Goal: Information Seeking & Learning: Learn about a topic

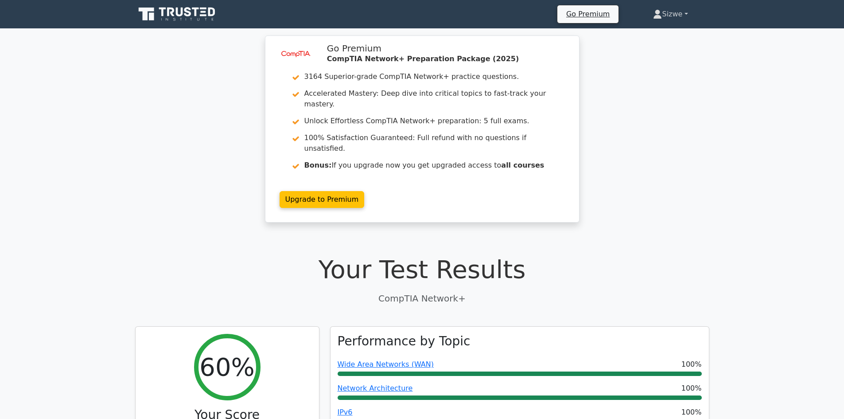
click at [667, 14] on link "Sizwe" at bounding box center [670, 14] width 77 height 18
click at [646, 36] on link "Profile" at bounding box center [667, 35] width 70 height 14
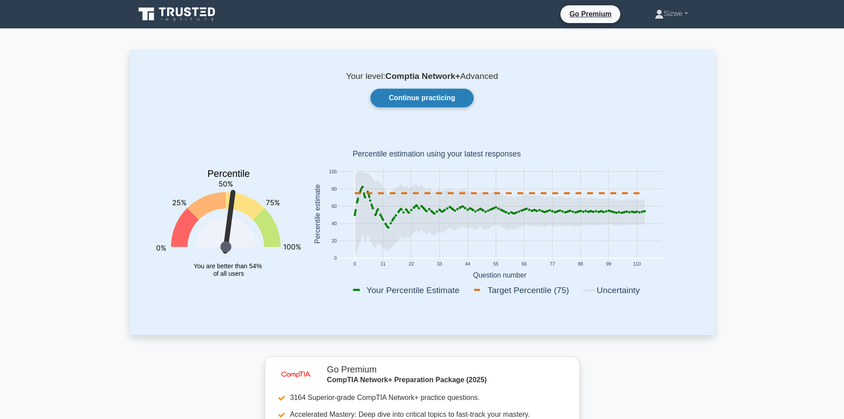
click at [440, 96] on link "Continue practicing" at bounding box center [421, 98] width 103 height 19
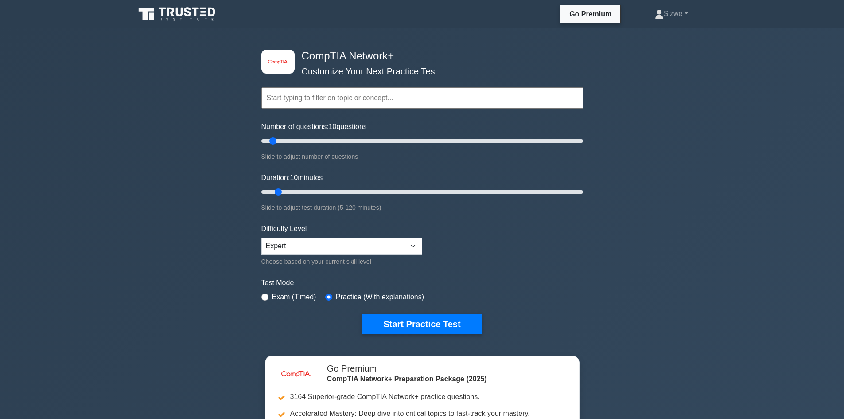
scroll to position [177, 0]
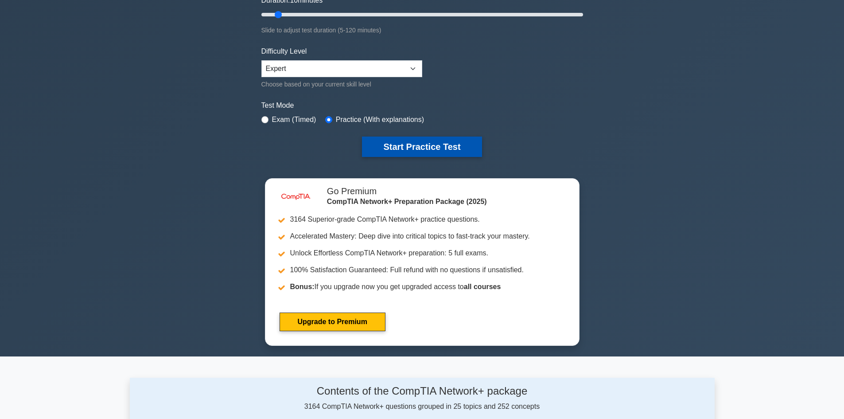
click at [409, 142] on button "Start Practice Test" at bounding box center [422, 146] width 120 height 20
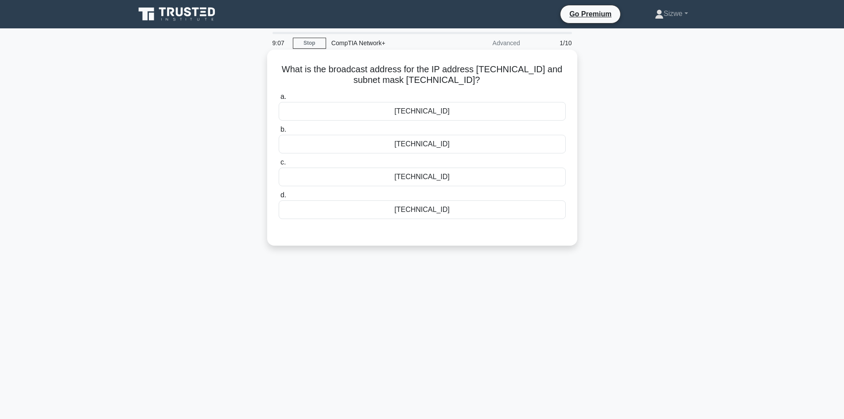
click at [425, 146] on div "[TECHNICAL_ID]" at bounding box center [422, 144] width 287 height 19
click at [279, 132] on input "b. [TECHNICAL_ID]" at bounding box center [279, 130] width 0 height 6
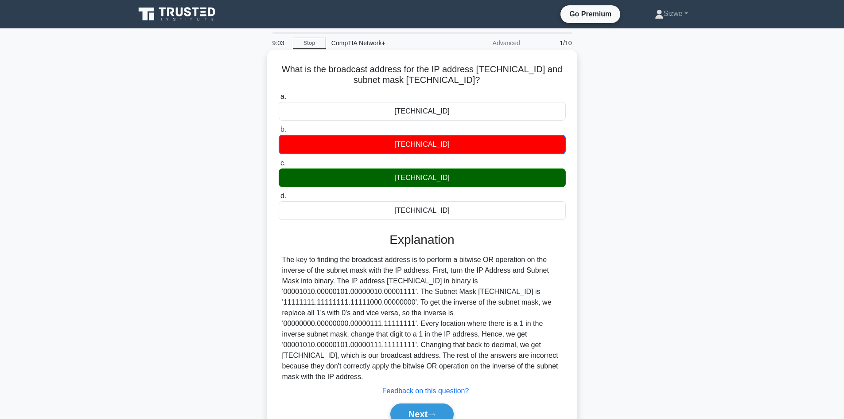
scroll to position [60, 0]
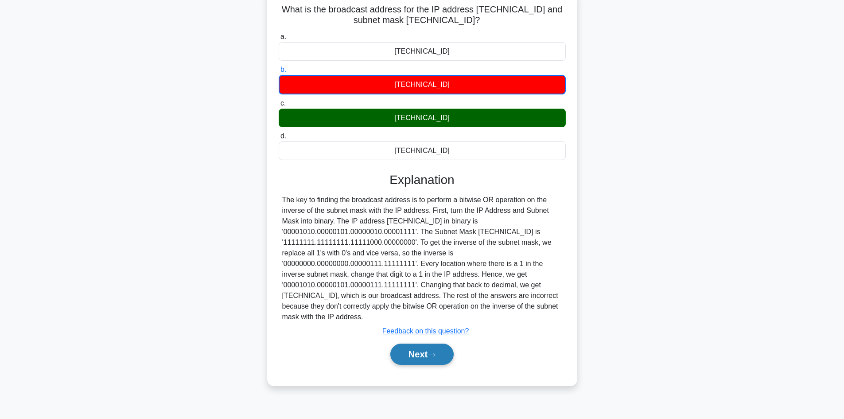
click at [422, 356] on button "Next" at bounding box center [421, 353] width 63 height 21
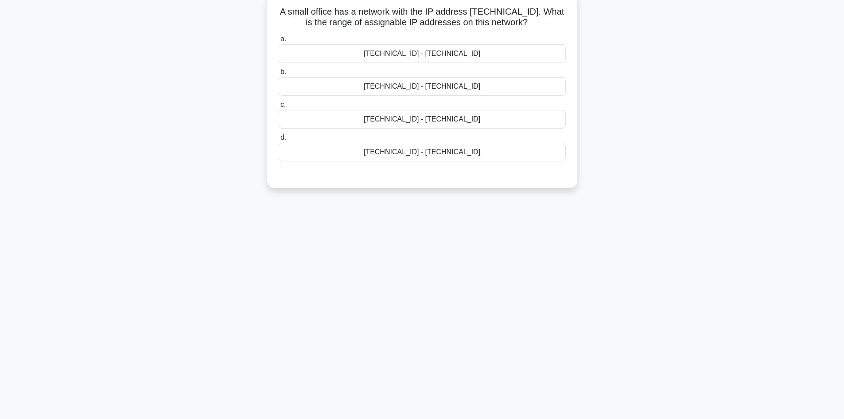
scroll to position [0, 0]
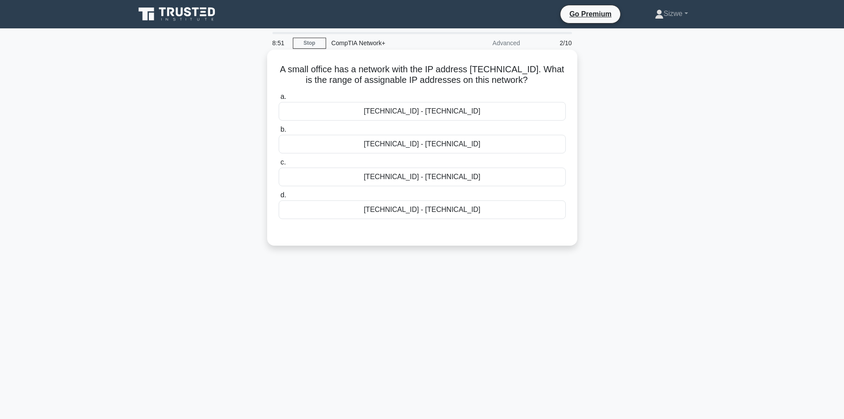
click at [448, 113] on div "192.168.100.128 - 192.168.100.158" at bounding box center [422, 111] width 287 height 19
click at [279, 100] on input "a. 192.168.100.128 - 192.168.100.158" at bounding box center [279, 97] width 0 height 6
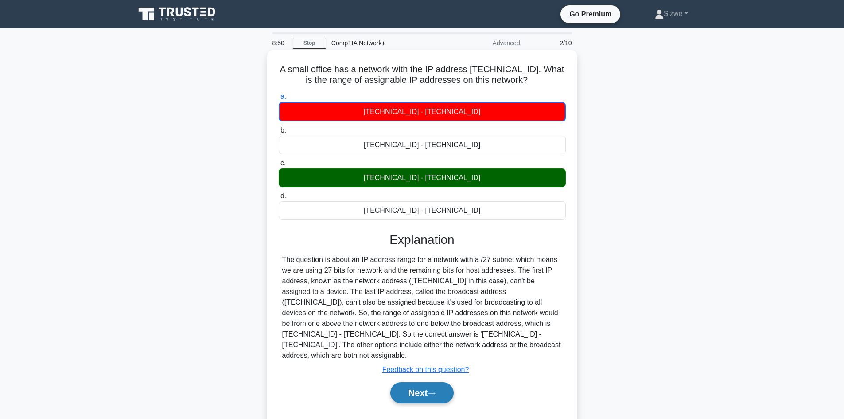
scroll to position [44, 0]
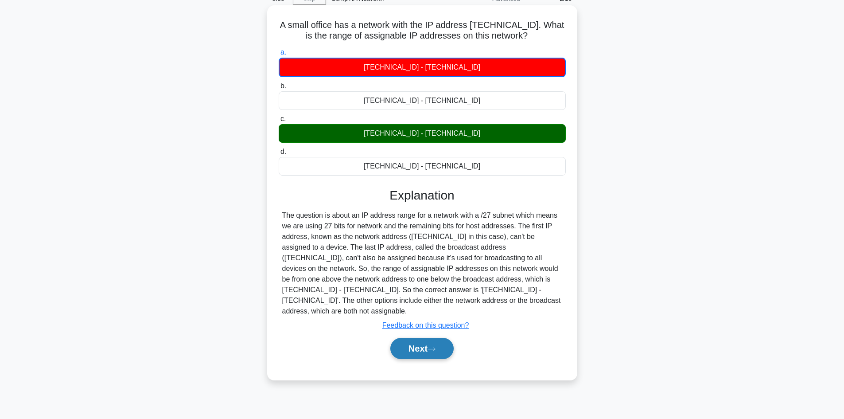
click at [418, 338] on button "Next" at bounding box center [421, 348] width 63 height 21
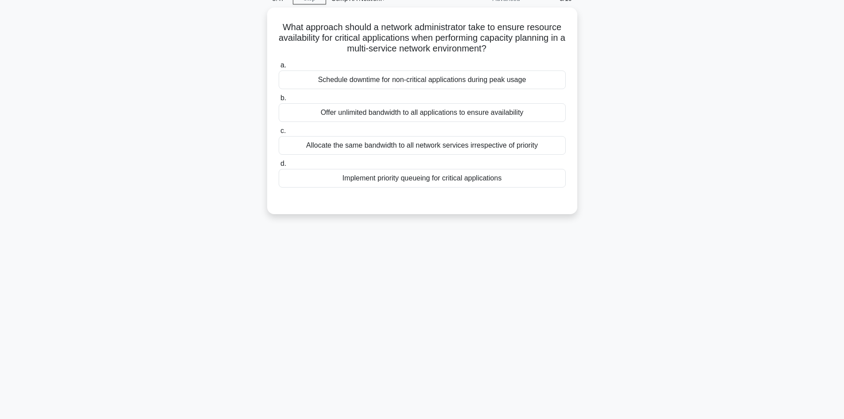
scroll to position [0, 0]
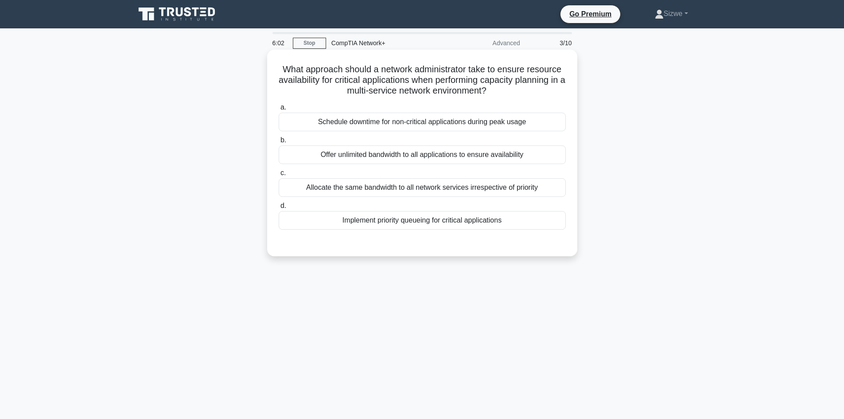
click at [410, 123] on div "Schedule downtime for non-critical applications during peak usage" at bounding box center [422, 122] width 287 height 19
click at [279, 110] on input "a. Schedule downtime for non-critical applications during peak usage" at bounding box center [279, 108] width 0 height 6
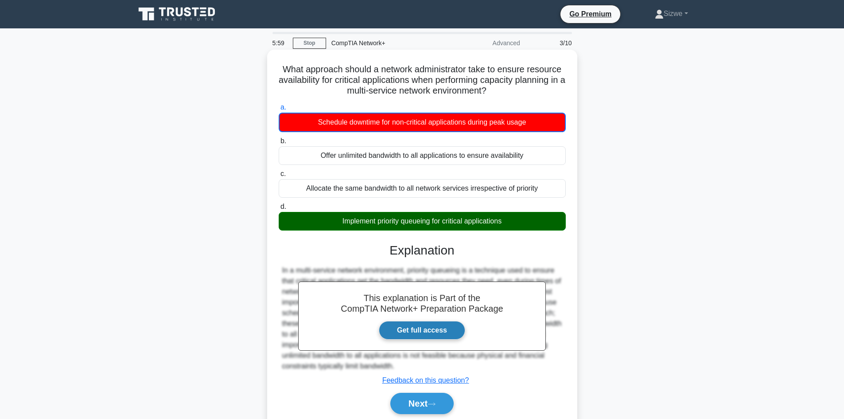
scroll to position [60, 0]
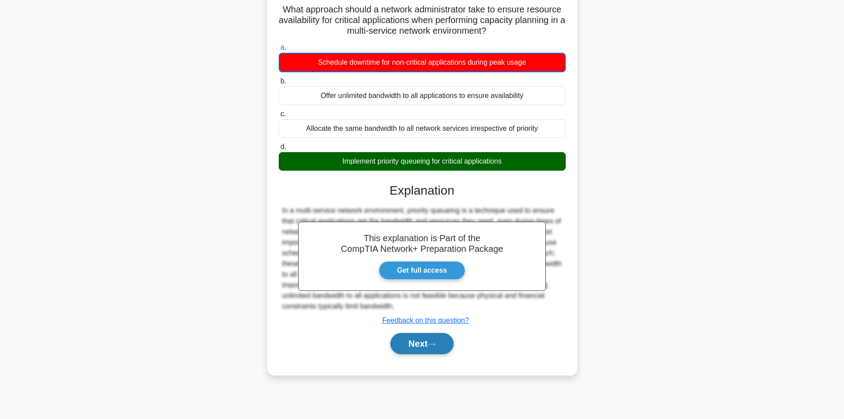
click at [421, 342] on button "Next" at bounding box center [421, 343] width 63 height 21
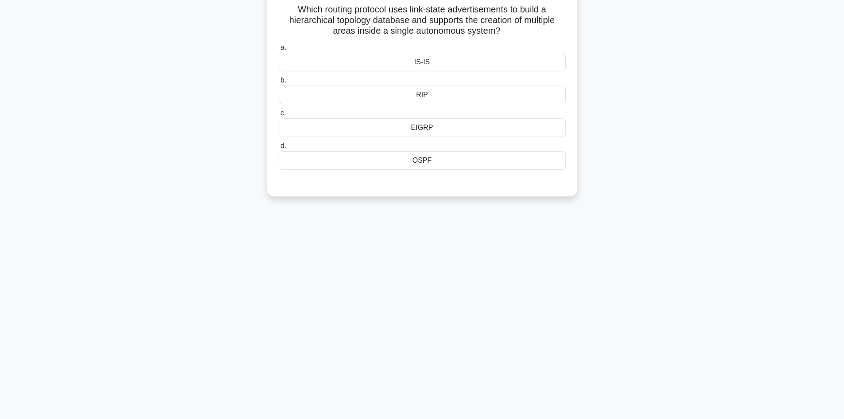
scroll to position [0, 0]
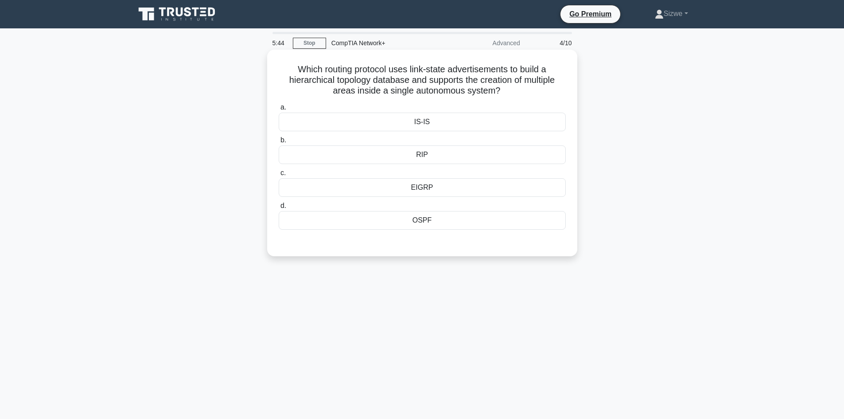
click at [421, 186] on div "EIGRP" at bounding box center [422, 187] width 287 height 19
click at [279, 176] on input "c. EIGRP" at bounding box center [279, 173] width 0 height 6
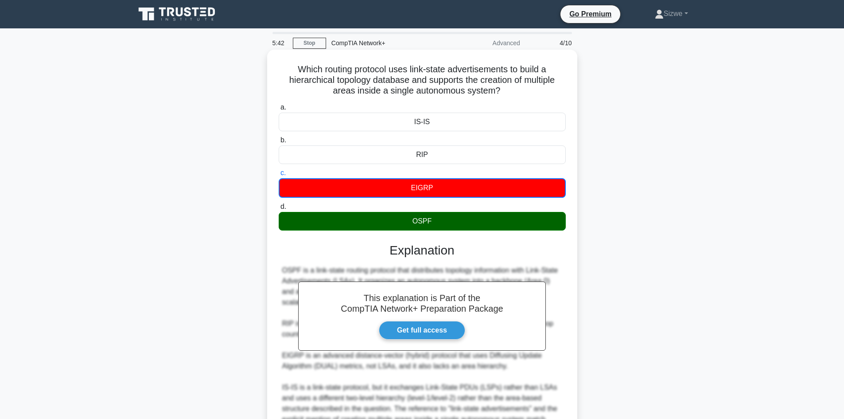
scroll to position [97, 0]
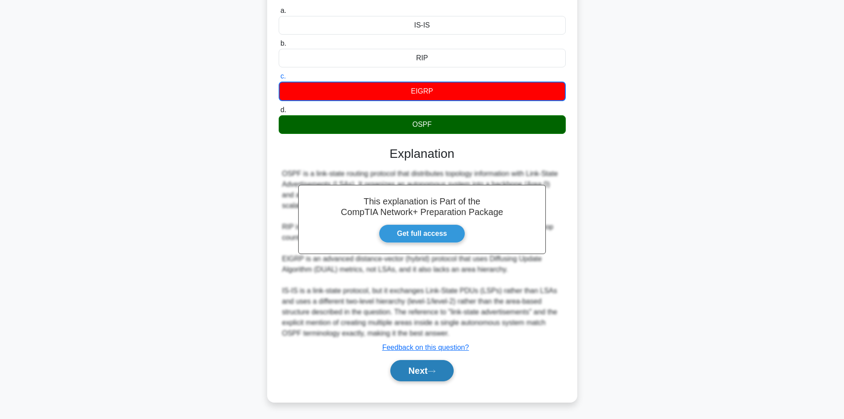
click at [416, 369] on button "Next" at bounding box center [421, 370] width 63 height 21
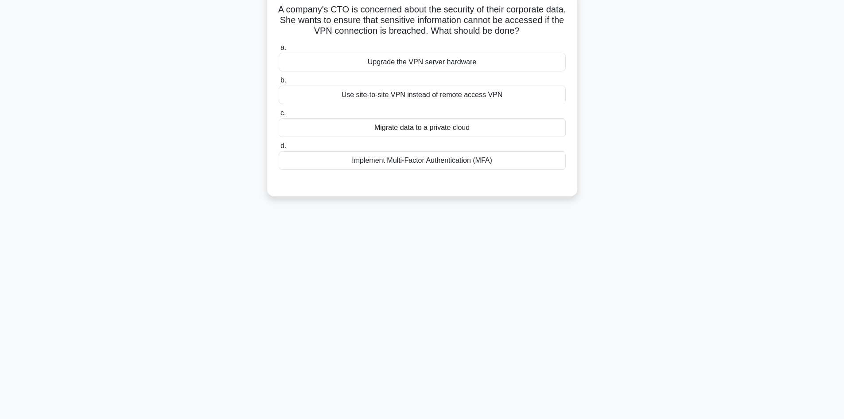
scroll to position [0, 0]
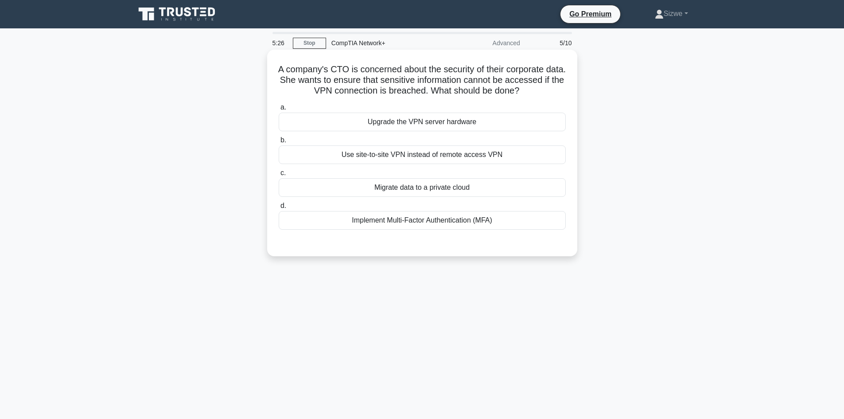
click at [413, 160] on div "Use site-to-site VPN instead of remote access VPN" at bounding box center [422, 154] width 287 height 19
click at [279, 143] on input "b. Use site-to-site VPN instead of remote access VPN" at bounding box center [279, 140] width 0 height 6
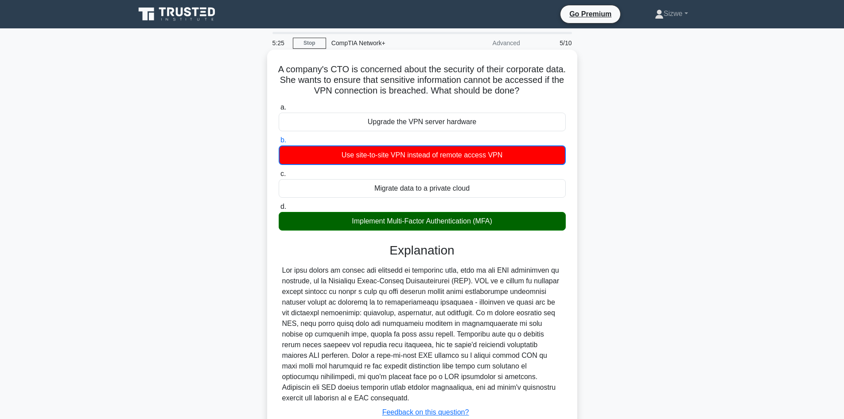
scroll to position [65, 0]
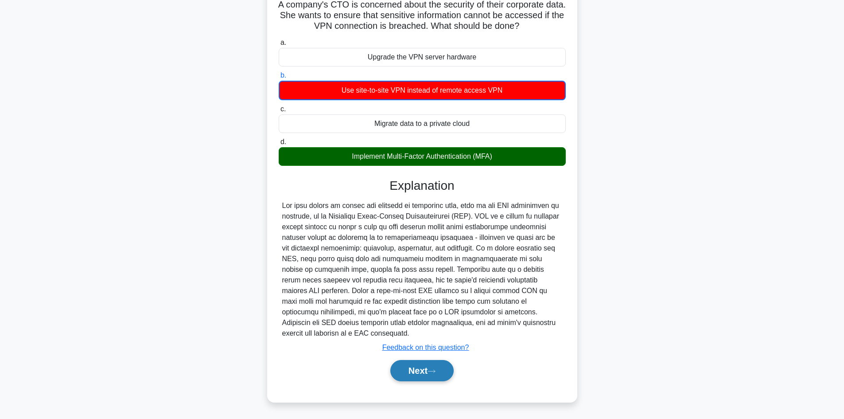
click at [420, 365] on button "Next" at bounding box center [421, 370] width 63 height 21
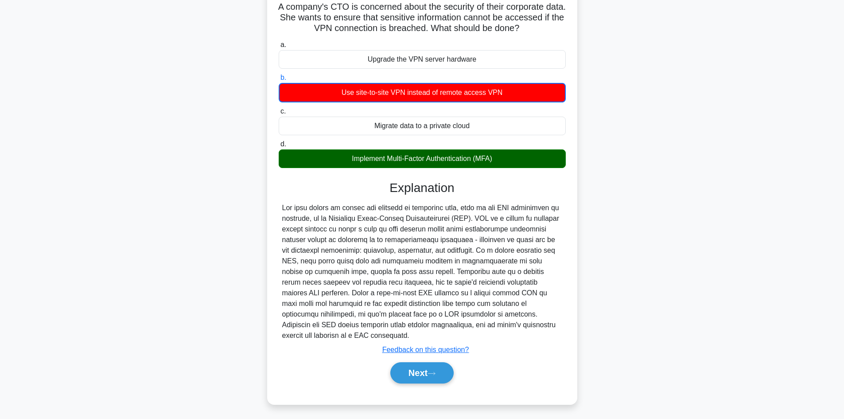
scroll to position [60, 0]
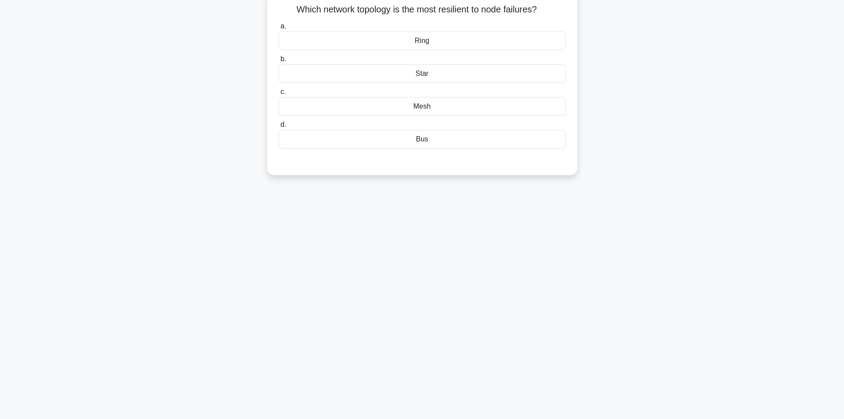
click at [421, 111] on div "Mesh" at bounding box center [422, 106] width 287 height 19
click at [279, 95] on input "c. Mesh" at bounding box center [279, 92] width 0 height 6
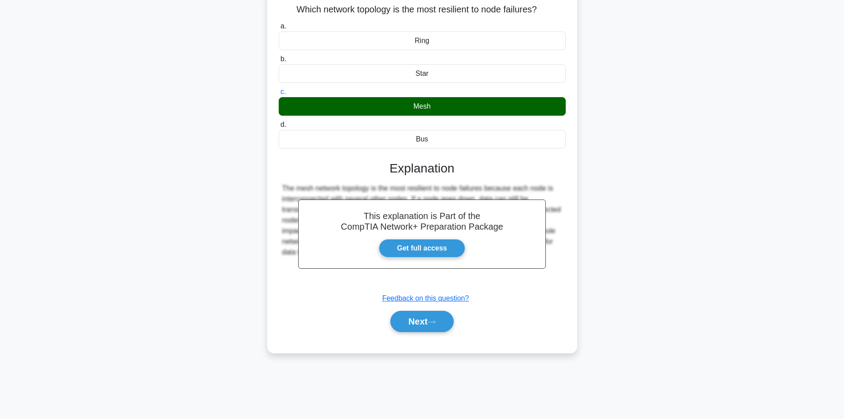
scroll to position [16, 0]
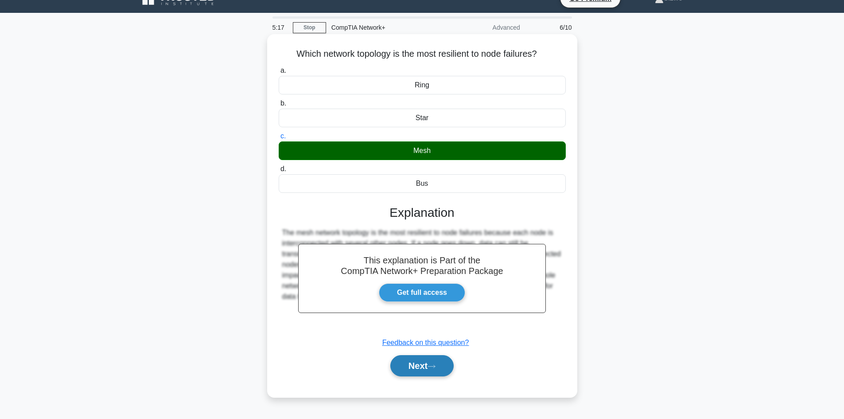
click at [431, 364] on icon at bounding box center [432, 366] width 8 height 5
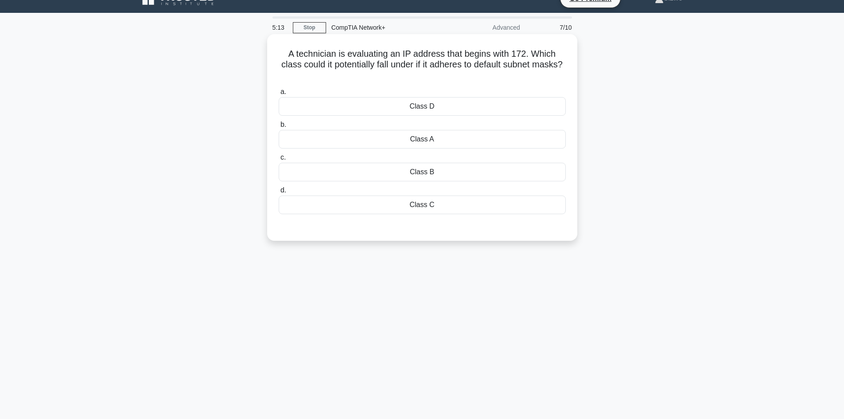
click at [428, 171] on div "Class B" at bounding box center [422, 172] width 287 height 19
click at [279, 160] on input "c. Class B" at bounding box center [279, 158] width 0 height 6
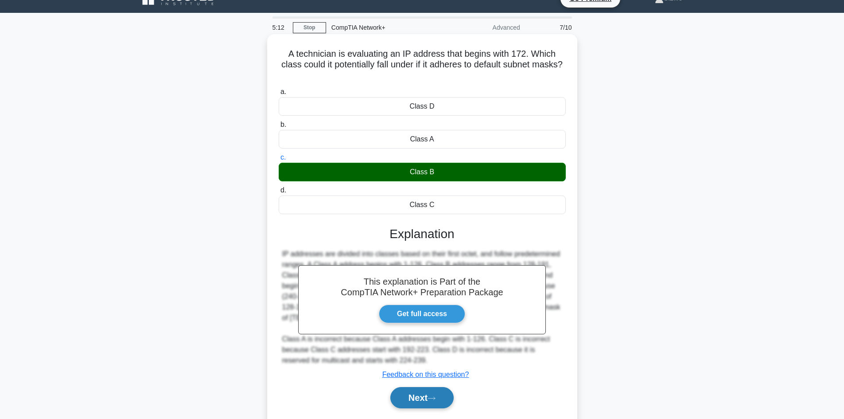
click at [424, 394] on button "Next" at bounding box center [421, 397] width 63 height 21
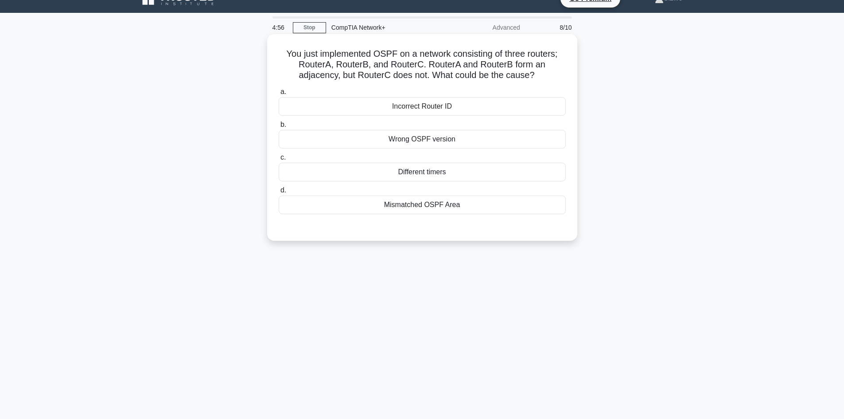
click at [403, 206] on div "Mismatched OSPF Area" at bounding box center [422, 204] width 287 height 19
click at [279, 193] on input "d. Mismatched OSPF Area" at bounding box center [279, 190] width 0 height 6
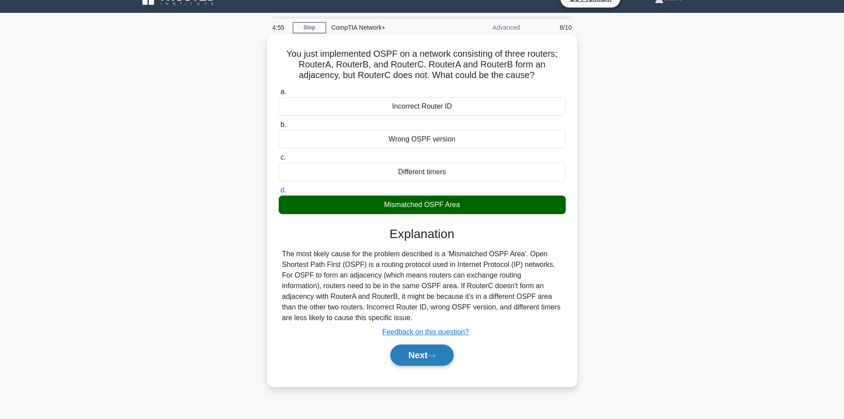
click at [413, 354] on button "Next" at bounding box center [421, 354] width 63 height 21
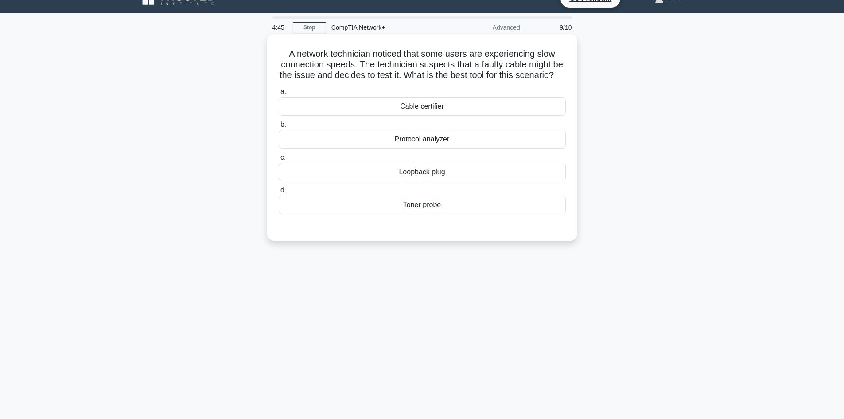
click at [421, 214] on div "Toner probe" at bounding box center [422, 204] width 287 height 19
click at [279, 193] on input "d. Toner probe" at bounding box center [279, 190] width 0 height 6
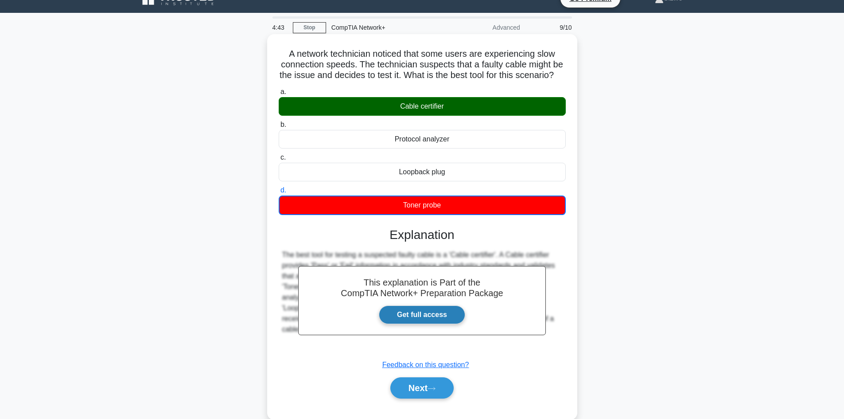
scroll to position [60, 0]
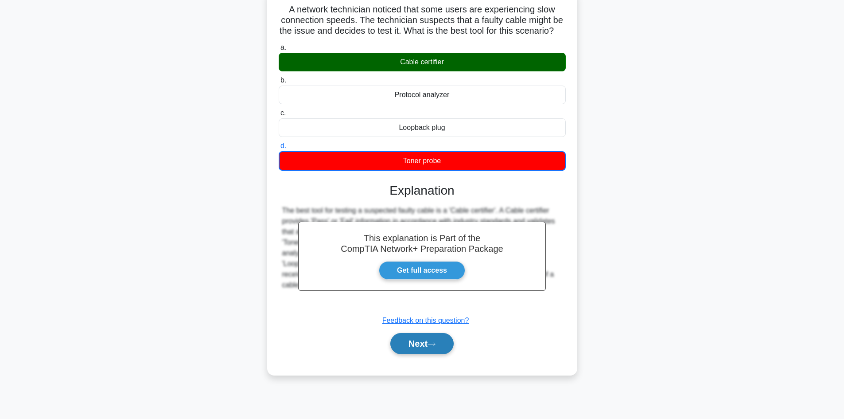
click at [423, 354] on button "Next" at bounding box center [421, 343] width 63 height 21
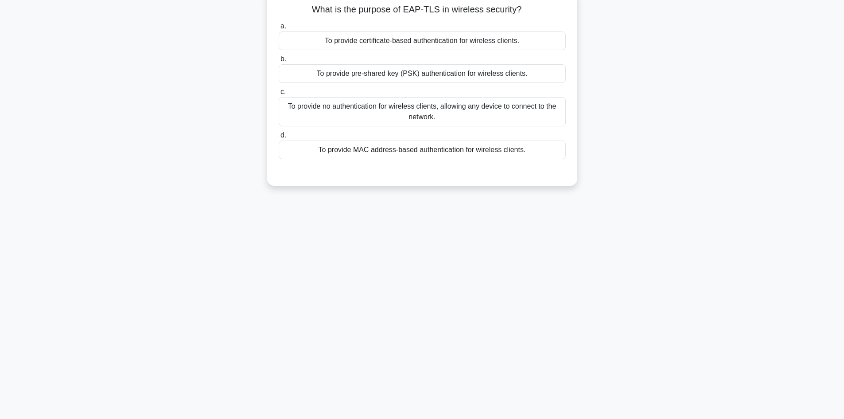
scroll to position [16, 0]
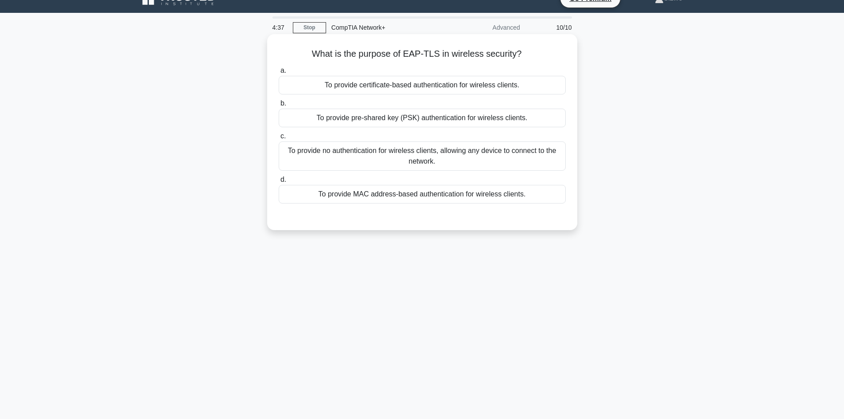
click at [409, 84] on div "To provide certificate-based authentication for wireless clients." at bounding box center [422, 85] width 287 height 19
click at [279, 74] on input "a. To provide certificate-based authentication for wireless clients." at bounding box center [279, 71] width 0 height 6
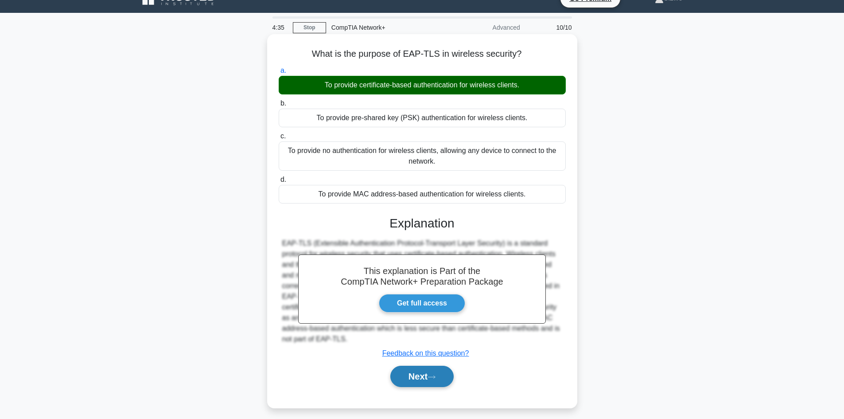
click at [420, 372] on button "Next" at bounding box center [421, 376] width 63 height 21
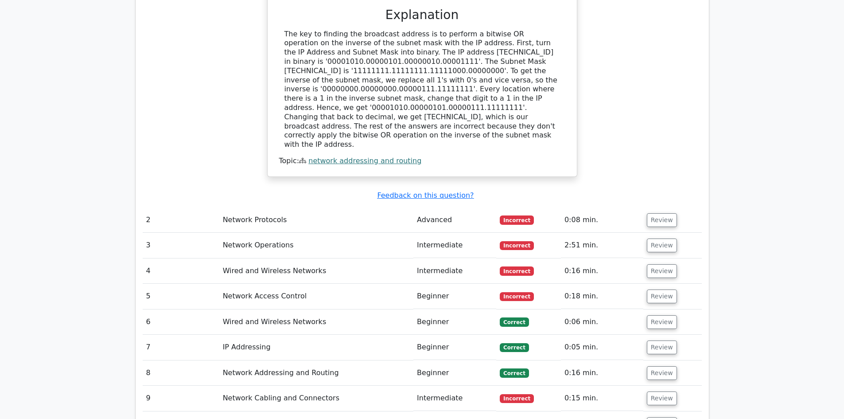
scroll to position [975, 0]
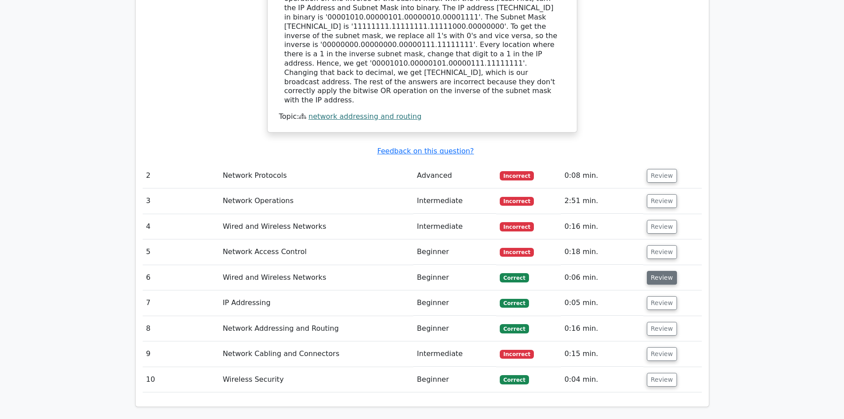
click at [650, 271] on button "Review" at bounding box center [662, 278] width 30 height 14
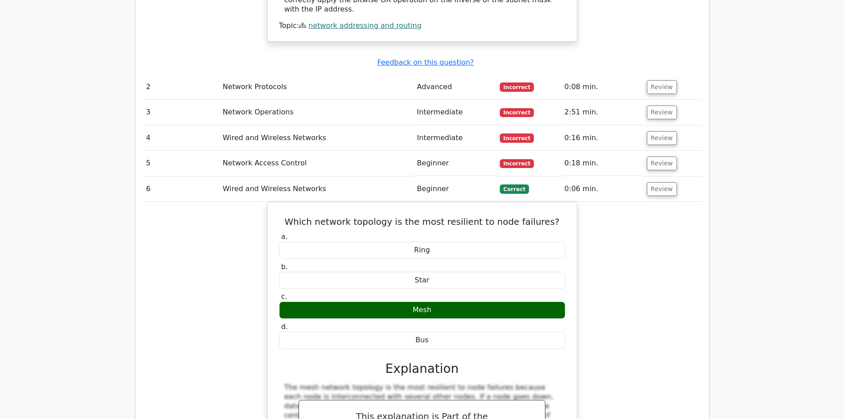
scroll to position [886, 0]
